Goal: Transaction & Acquisition: Purchase product/service

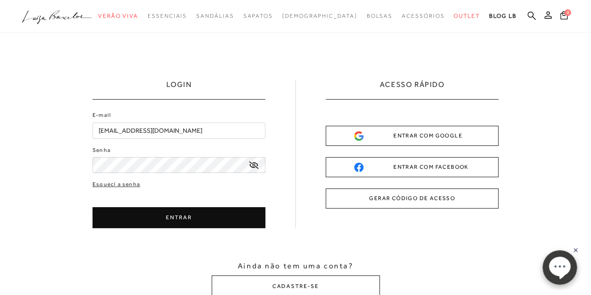
click at [146, 214] on button "ENTRAR" at bounding box center [179, 217] width 173 height 21
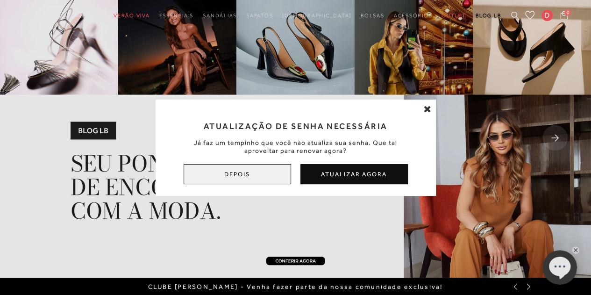
click at [247, 178] on button "Depois" at bounding box center [237, 174] width 107 height 20
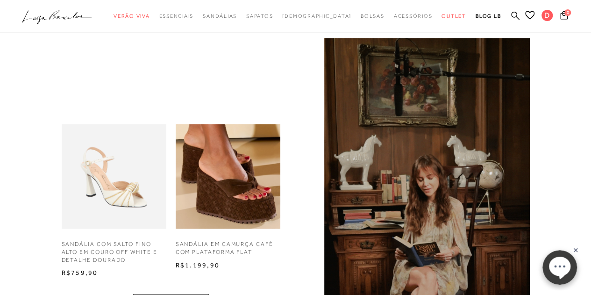
scroll to position [792, 0]
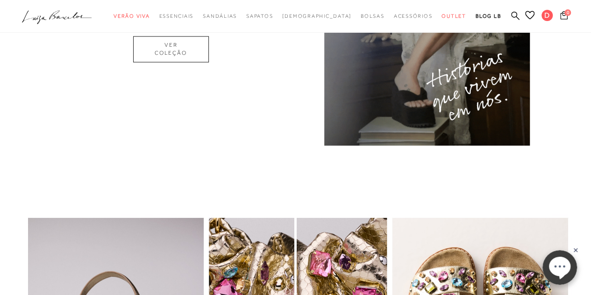
click at [565, 14] on span "0" at bounding box center [567, 12] width 7 height 7
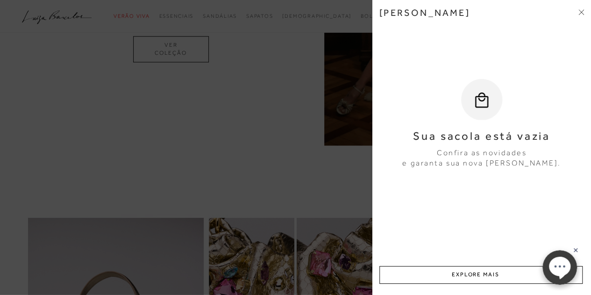
click at [173, 106] on div at bounding box center [295, 147] width 591 height 295
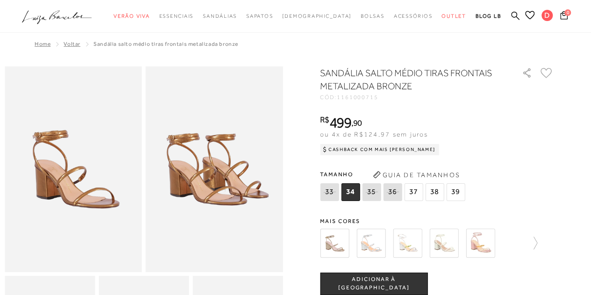
click at [431, 192] on span "38" at bounding box center [434, 192] width 19 height 18
click at [410, 282] on span "ADICIONAR À [GEOGRAPHIC_DATA]" at bounding box center [373, 283] width 107 height 16
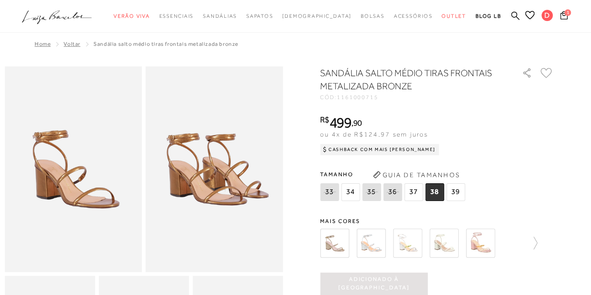
click at [331, 238] on img at bounding box center [334, 242] width 29 height 29
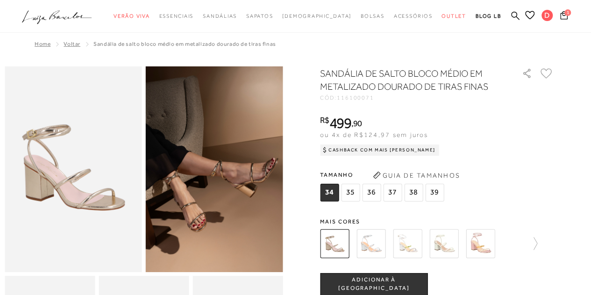
click at [414, 188] on span "38" at bounding box center [413, 193] width 19 height 18
click at [392, 284] on span "ADICIONAR À [GEOGRAPHIC_DATA]" at bounding box center [373, 284] width 107 height 16
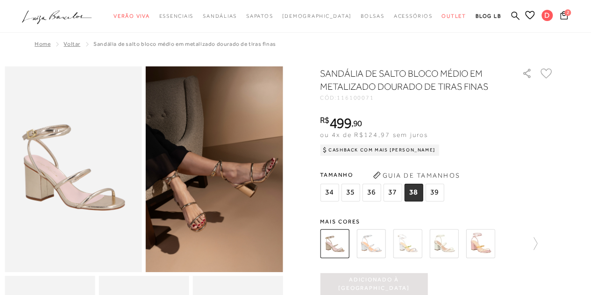
click at [373, 240] on img at bounding box center [370, 243] width 29 height 29
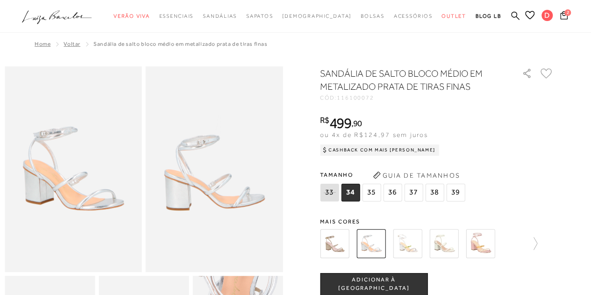
click at [431, 191] on span "38" at bounding box center [434, 193] width 19 height 18
click at [397, 285] on span "ADICIONAR À [GEOGRAPHIC_DATA]" at bounding box center [373, 284] width 107 height 16
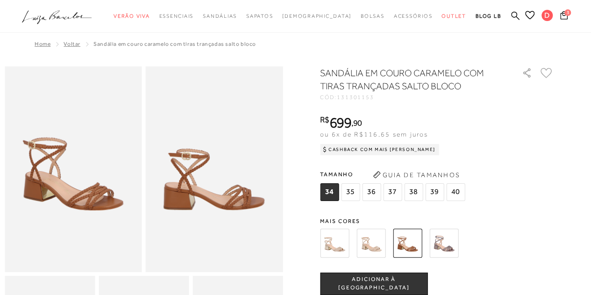
click at [410, 191] on span "38" at bounding box center [413, 192] width 19 height 18
click at [378, 281] on span "ADICIONAR À [GEOGRAPHIC_DATA]" at bounding box center [373, 283] width 107 height 16
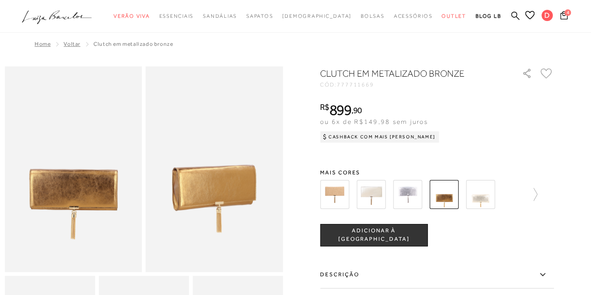
click at [378, 231] on span "ADICIONAR À [GEOGRAPHIC_DATA]" at bounding box center [373, 235] width 107 height 16
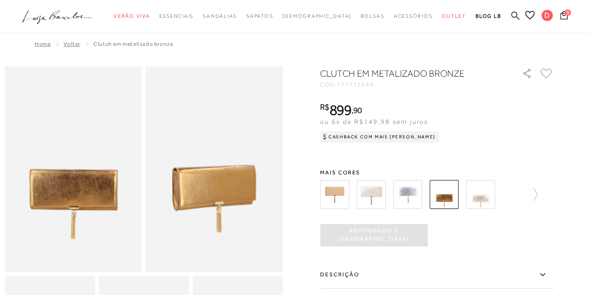
click at [511, 13] on icon at bounding box center [515, 15] width 8 height 8
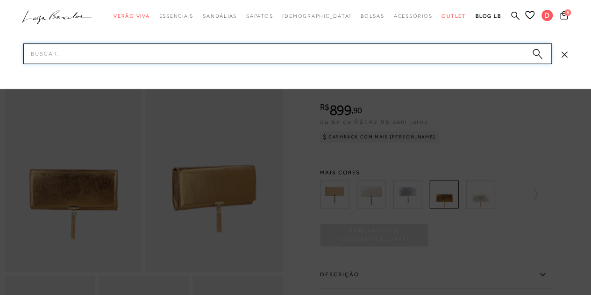
click at [446, 50] on input "Pesquisar" at bounding box center [287, 53] width 528 height 21
type input "SANDALIA PRETA"
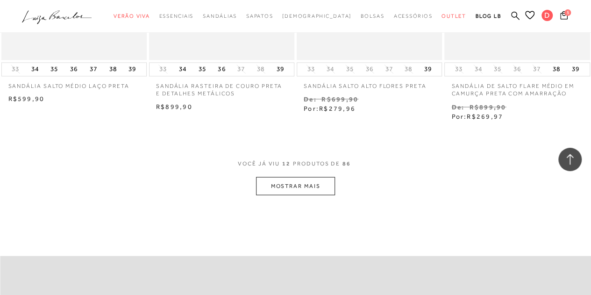
scroll to position [822, 0]
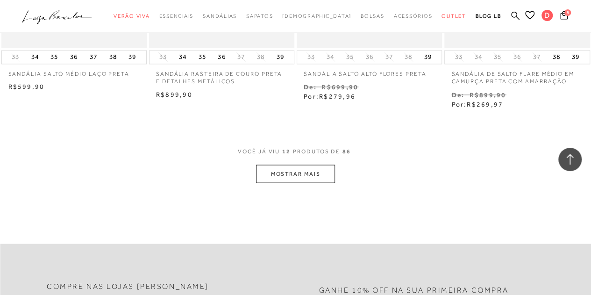
click at [283, 171] on button "MOSTRAR MAIS" at bounding box center [295, 173] width 78 height 18
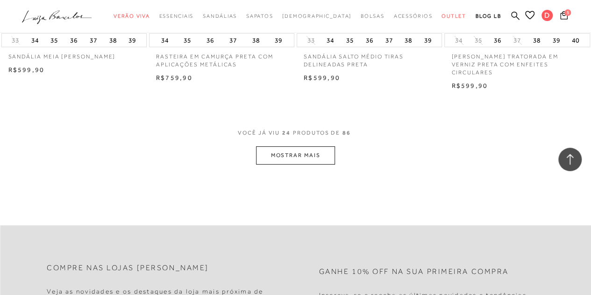
scroll to position [1719, 0]
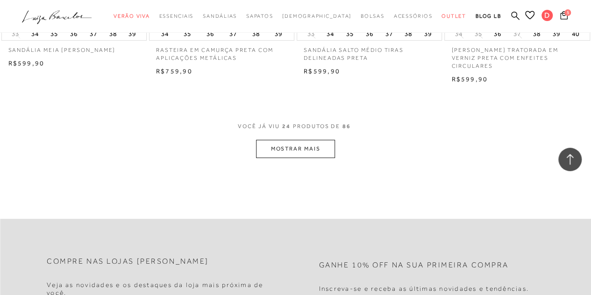
click at [311, 149] on button "MOSTRAR MAIS" at bounding box center [295, 149] width 78 height 18
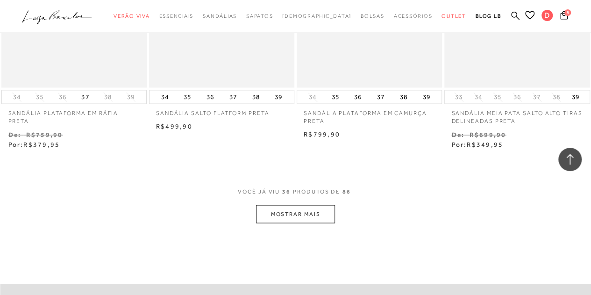
scroll to position [2523, 0]
click at [294, 212] on button "MOSTRAR MAIS" at bounding box center [295, 211] width 78 height 18
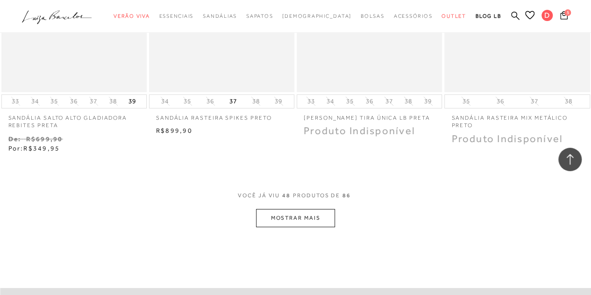
scroll to position [3401, 0]
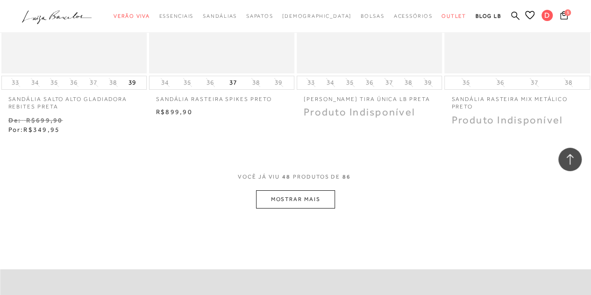
click at [295, 199] on button "MOSTRAR MAIS" at bounding box center [295, 199] width 78 height 18
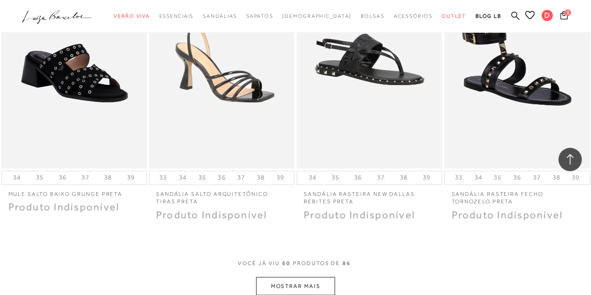
scroll to position [4205, 0]
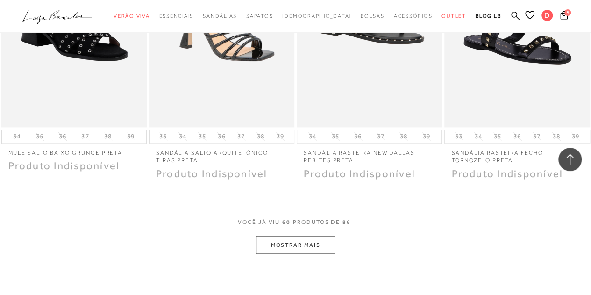
click at [290, 239] on button "MOSTRAR MAIS" at bounding box center [295, 244] width 78 height 18
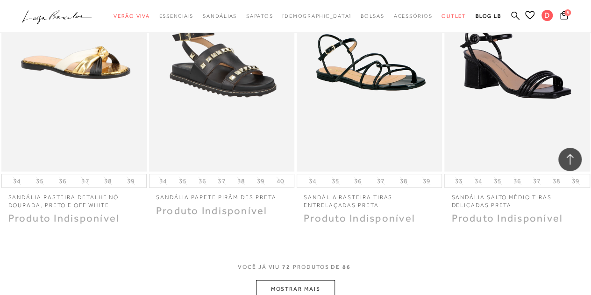
scroll to position [5027, 0]
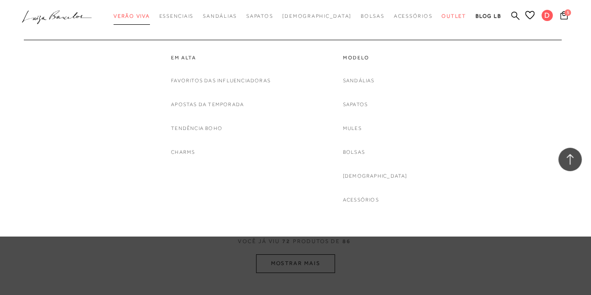
click at [150, 15] on span "Verão Viva" at bounding box center [132, 16] width 36 height 6
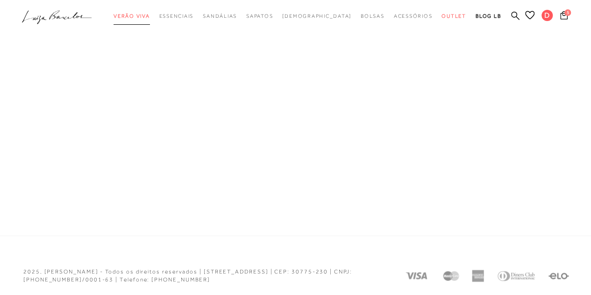
scroll to position [548, 0]
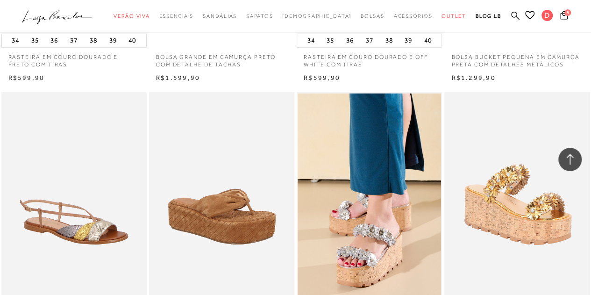
scroll to position [1626, 0]
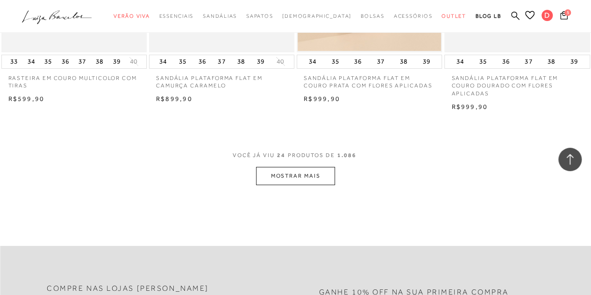
click at [290, 179] on button "MOSTRAR MAIS" at bounding box center [295, 176] width 78 height 18
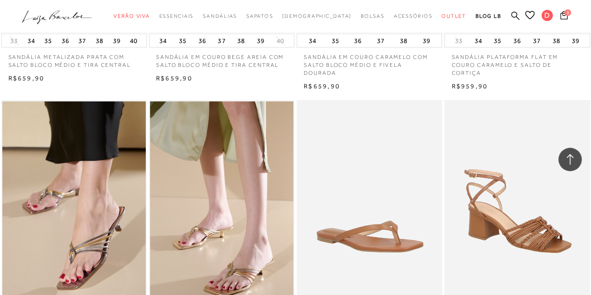
scroll to position [3323, 0]
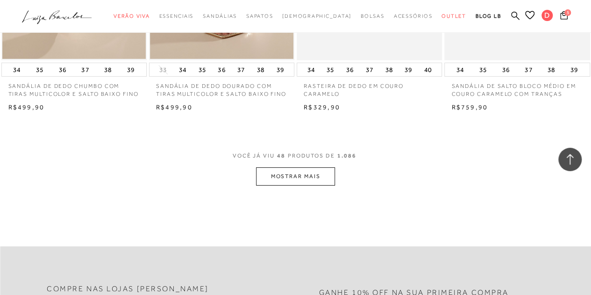
click at [303, 183] on button "MOSTRAR MAIS" at bounding box center [295, 176] width 78 height 18
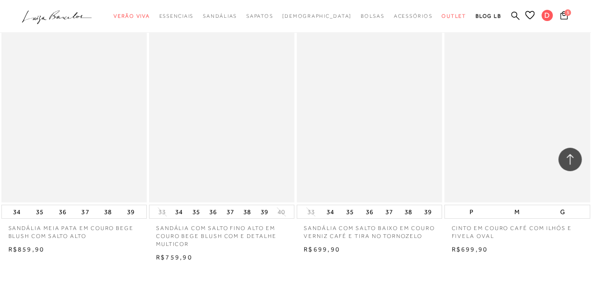
scroll to position [5128, 0]
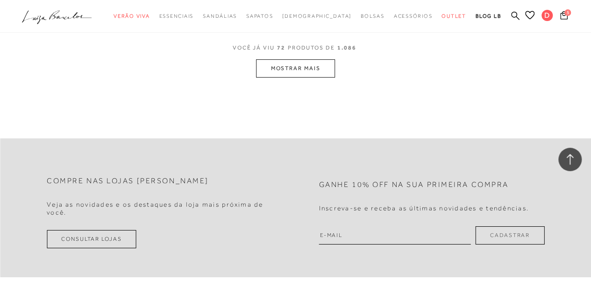
click at [296, 73] on button "MOSTRAR MAIS" at bounding box center [295, 68] width 78 height 18
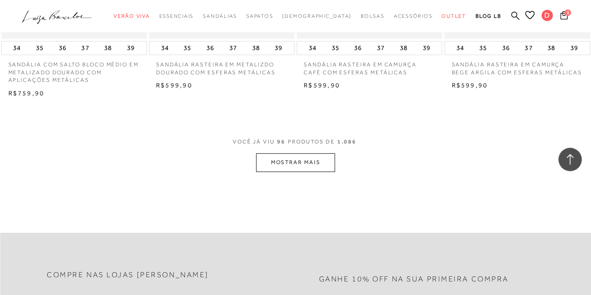
scroll to position [6757, 0]
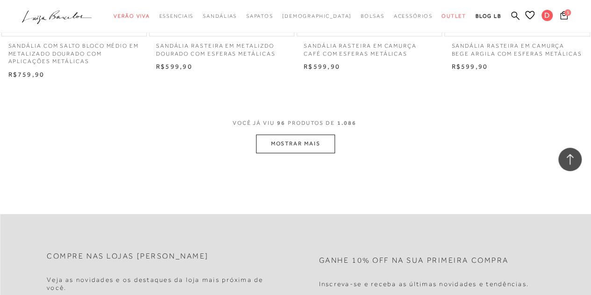
click at [309, 135] on span "VOCÊ JÁ VIU 96 PRODUTOS DE 1.086" at bounding box center [296, 126] width 126 height 17
click at [312, 153] on button "MOSTRAR MAIS" at bounding box center [295, 144] width 78 height 18
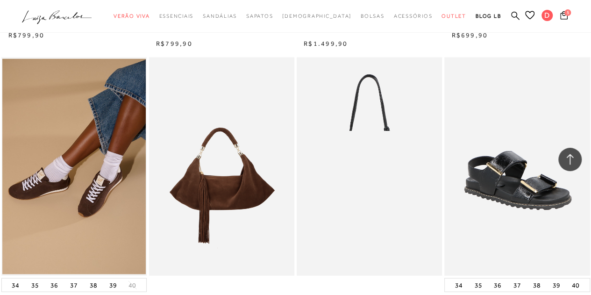
scroll to position [8047, 0]
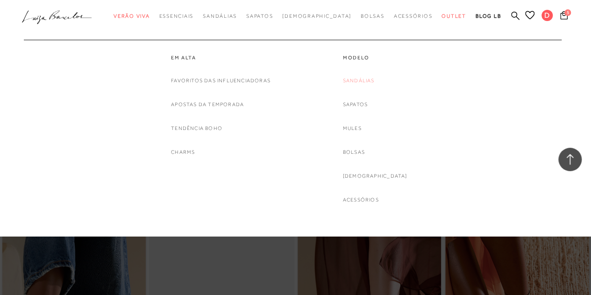
click at [365, 78] on link "Sandálias" at bounding box center [359, 81] width 32 height 10
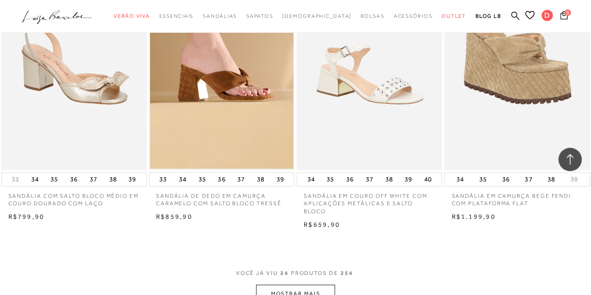
scroll to position [1805, 0]
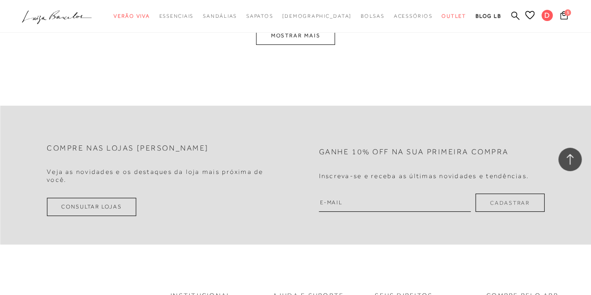
click at [292, 38] on button "MOSTRAR MAIS" at bounding box center [295, 36] width 78 height 18
click at [302, 38] on button "MOSTRAR MAIS" at bounding box center [295, 36] width 78 height 18
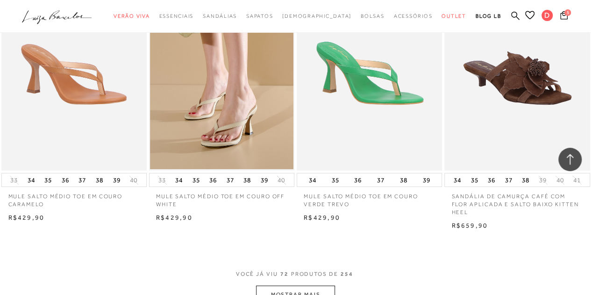
scroll to position [0, 0]
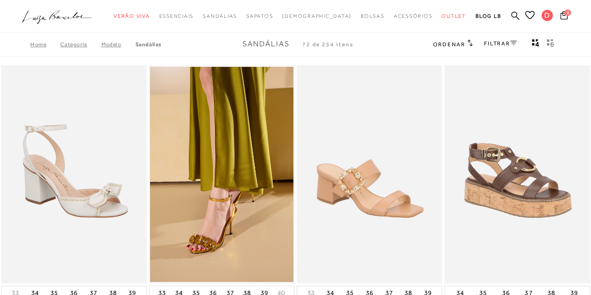
click at [506, 43] on link "FILTRAR" at bounding box center [500, 43] width 33 height 7
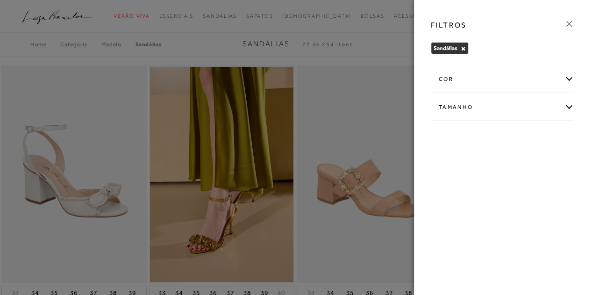
click at [573, 78] on div "cor" at bounding box center [502, 79] width 143 height 25
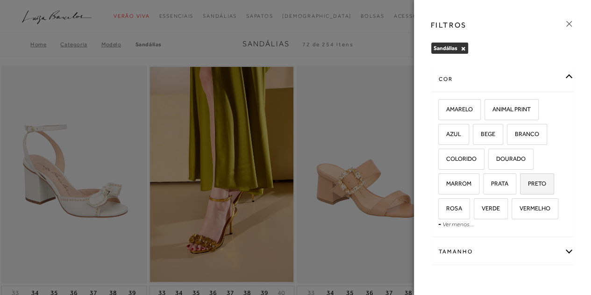
click at [534, 182] on span "PRETO" at bounding box center [533, 183] width 25 height 7
click at [528, 182] on input "PRETO" at bounding box center [523, 184] width 9 height 9
checkbox input "true"
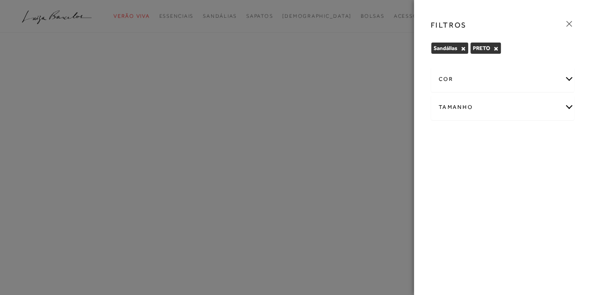
click at [569, 107] on div "Tamanho" at bounding box center [502, 107] width 143 height 25
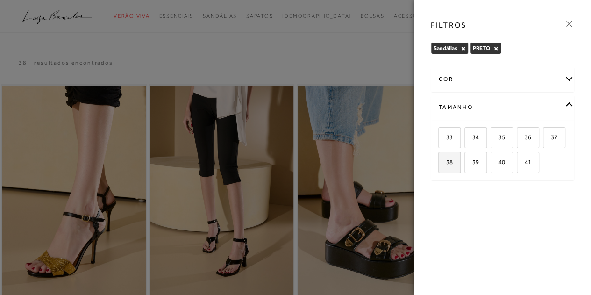
click at [452, 159] on label "38" at bounding box center [449, 162] width 21 height 20
click at [446, 159] on input "38" at bounding box center [441, 163] width 9 height 9
checkbox input "true"
click at [343, 61] on div at bounding box center [295, 147] width 591 height 295
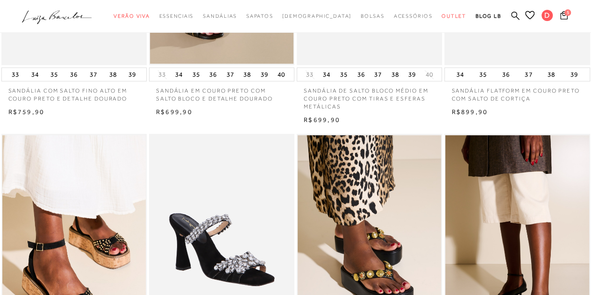
scroll to position [774, 0]
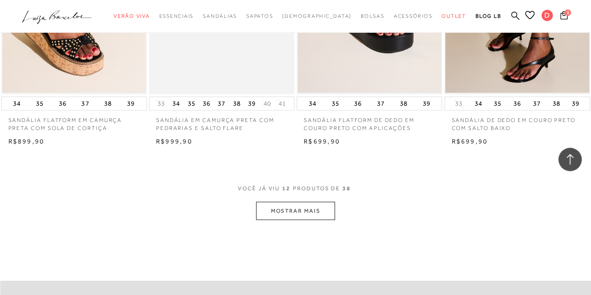
click at [308, 213] on button "MOSTRAR MAIS" at bounding box center [295, 210] width 78 height 18
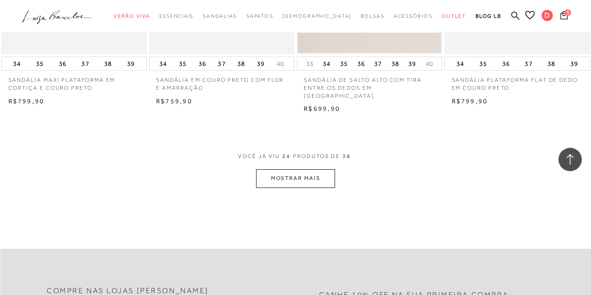
scroll to position [1671, 0]
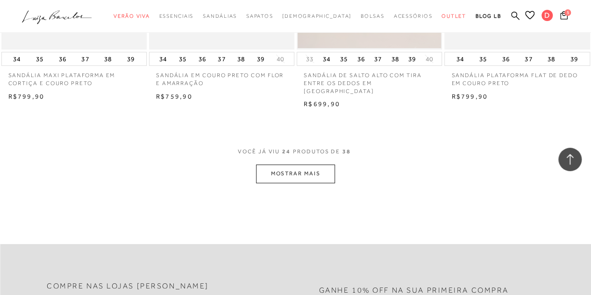
click at [299, 167] on button "MOSTRAR MAIS" at bounding box center [295, 173] width 78 height 18
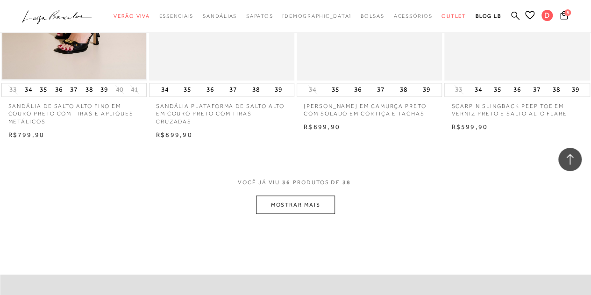
scroll to position [2564, 0]
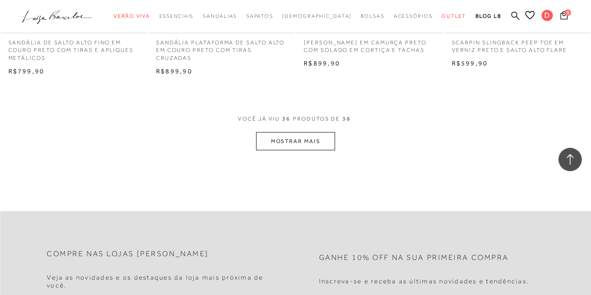
click at [319, 132] on button "MOSTRAR MAIS" at bounding box center [295, 141] width 78 height 18
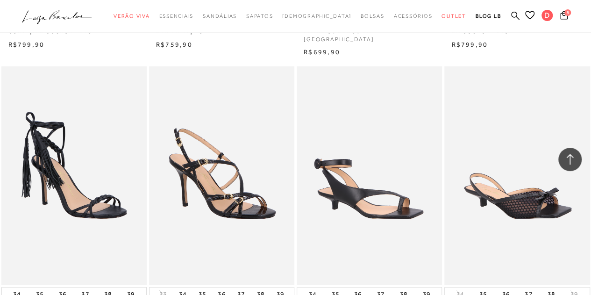
scroll to position [1274, 0]
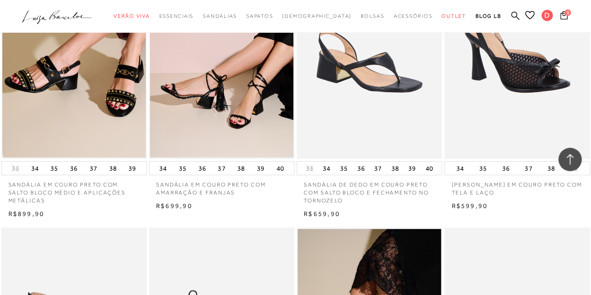
click at [242, 124] on img at bounding box center [221, 49] width 143 height 215
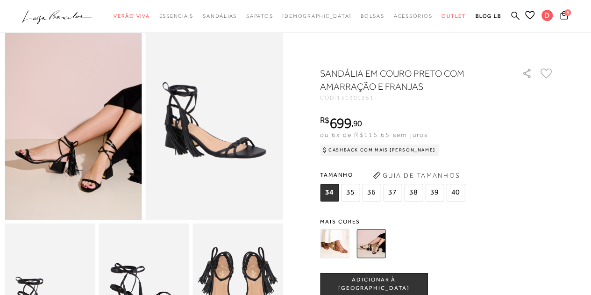
scroll to position [37, 0]
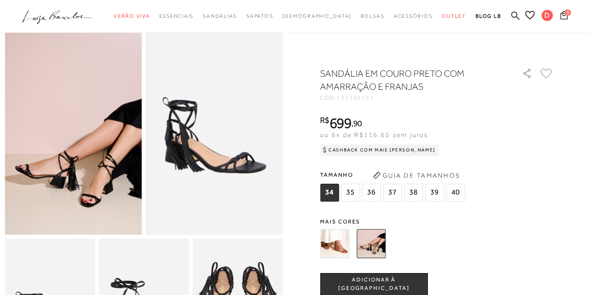
click at [565, 13] on span "5" at bounding box center [567, 12] width 7 height 7
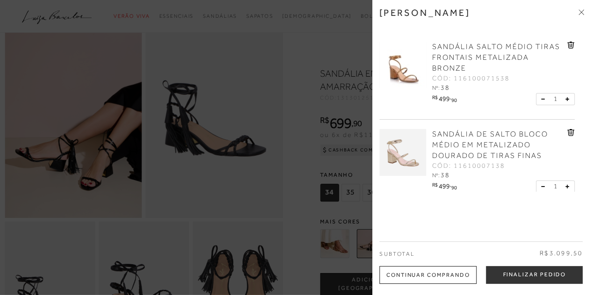
scroll to position [56, 0]
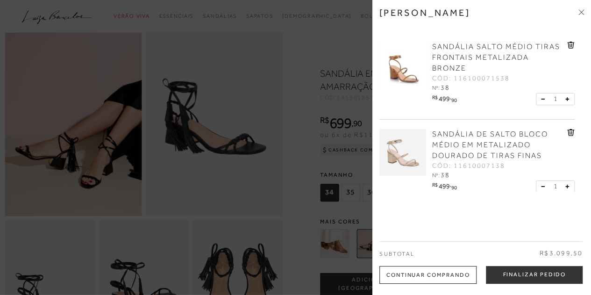
click at [569, 130] on icon at bounding box center [570, 132] width 7 height 7
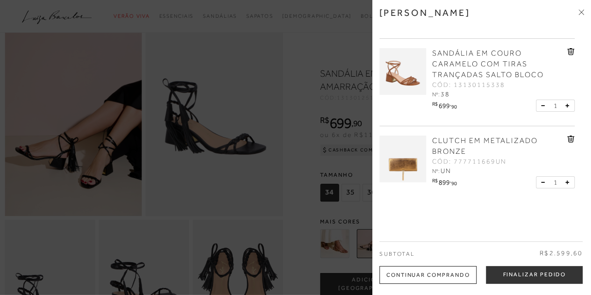
scroll to position [182, 0]
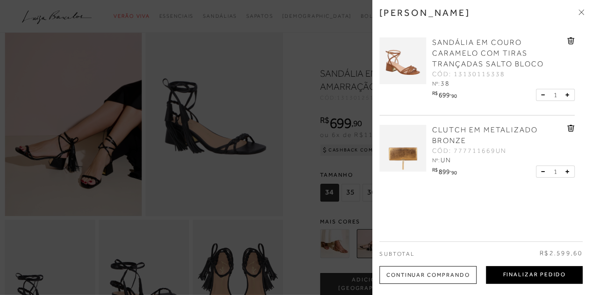
click at [539, 274] on button "Finalizar Pedido" at bounding box center [534, 275] width 97 height 18
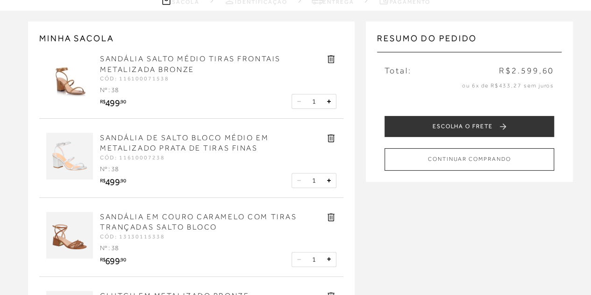
scroll to position [37, 0]
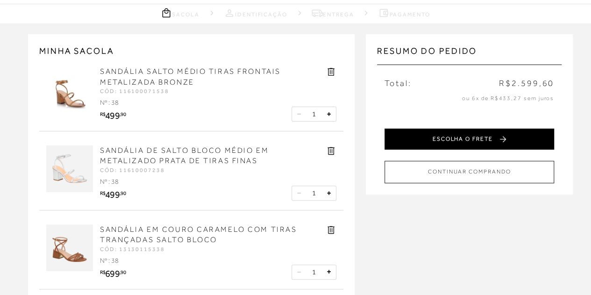
click at [436, 139] on button "ESCOLHA O FRETE" at bounding box center [469, 138] width 170 height 21
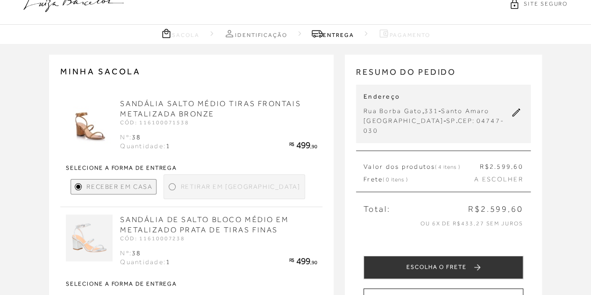
scroll to position [19, 0]
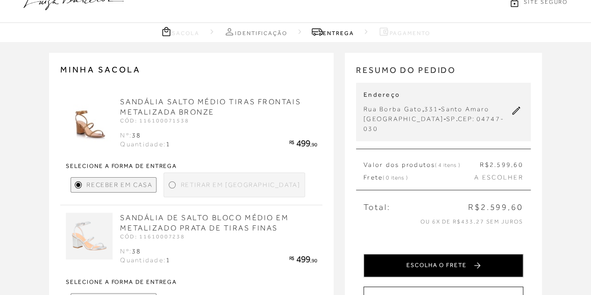
click at [441, 259] on button "ESCOLHA O FRETE" at bounding box center [443, 265] width 160 height 23
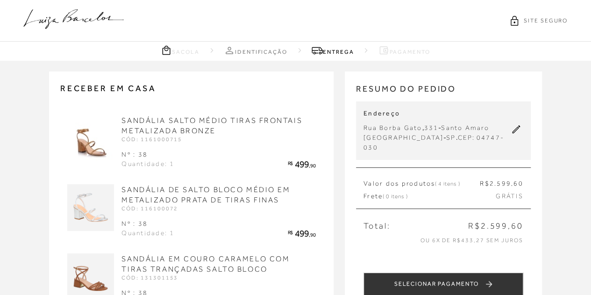
scroll to position [258, 0]
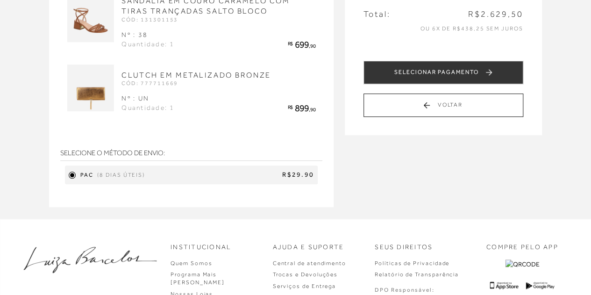
click at [274, 171] on span "R$29.90" at bounding box center [231, 174] width 165 height 9
click at [467, 178] on div "Receber em casa SANDÁLIA SALTO MÉDIO TIRAS FRONTAIS METALIZADA BRONZE CÓD: 1161…" at bounding box center [295, 10] width 591 height 415
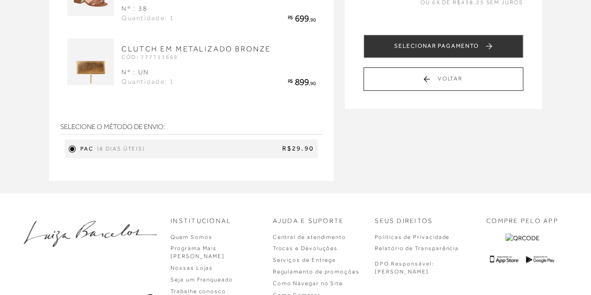
scroll to position [295, 0]
